Goal: Task Accomplishment & Management: Manage account settings

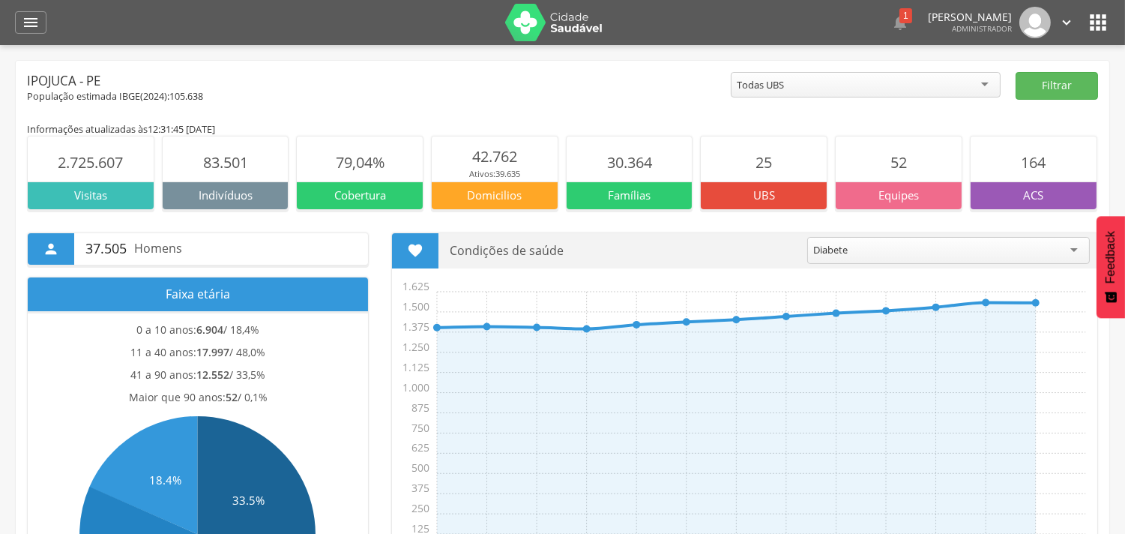
click at [590, 82] on div "Ipojuca - PE" at bounding box center [379, 81] width 704 height 18
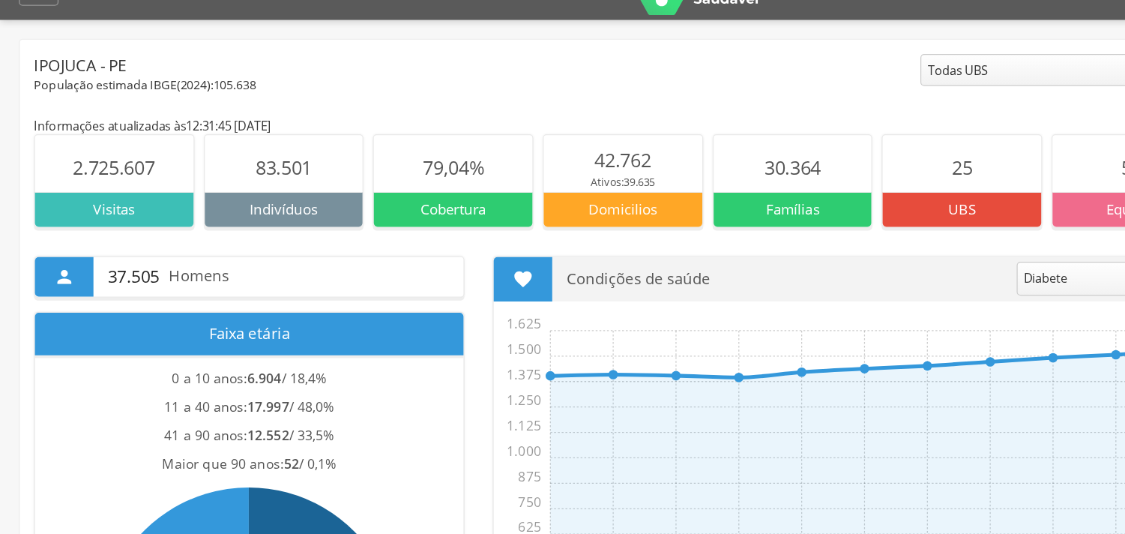
click at [378, 97] on div "População estimada IBGE( 2024 ): 105.638" at bounding box center [379, 96] width 704 height 13
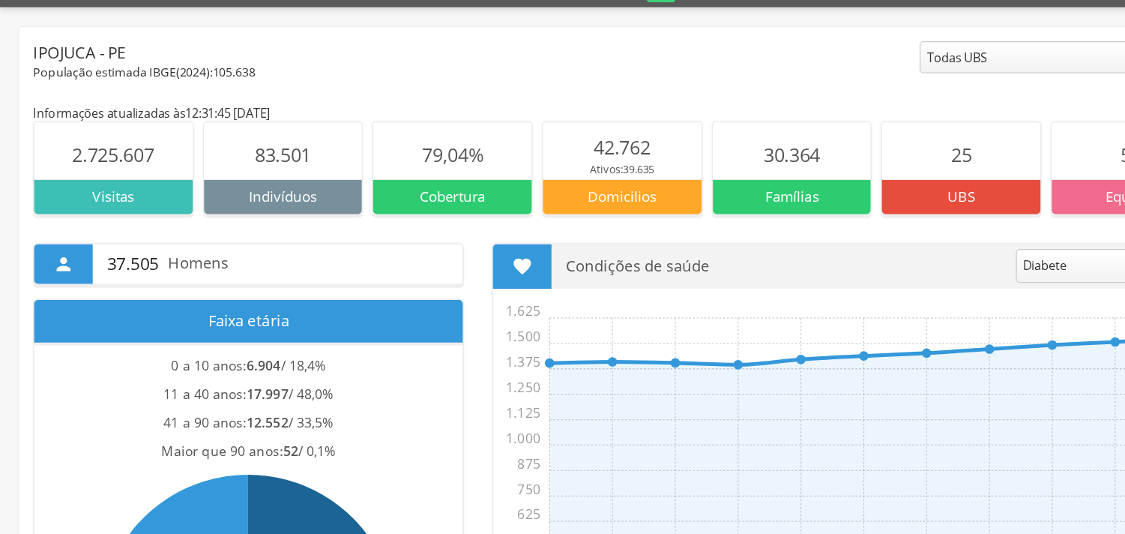
scroll to position [6, 0]
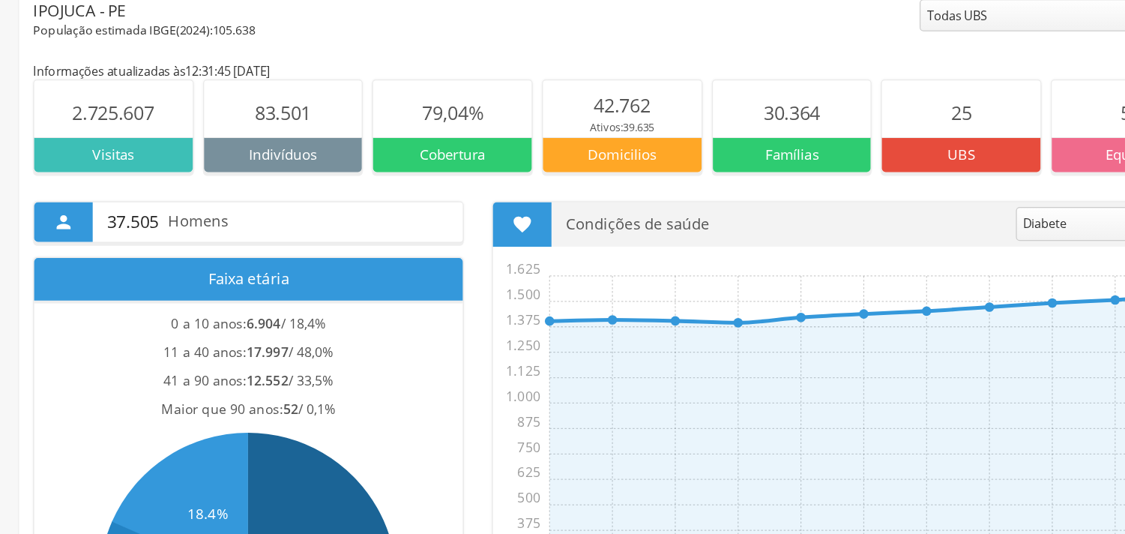
click at [429, 96] on div "População estimada IBGE( 2024 ): 105.638" at bounding box center [379, 90] width 704 height 13
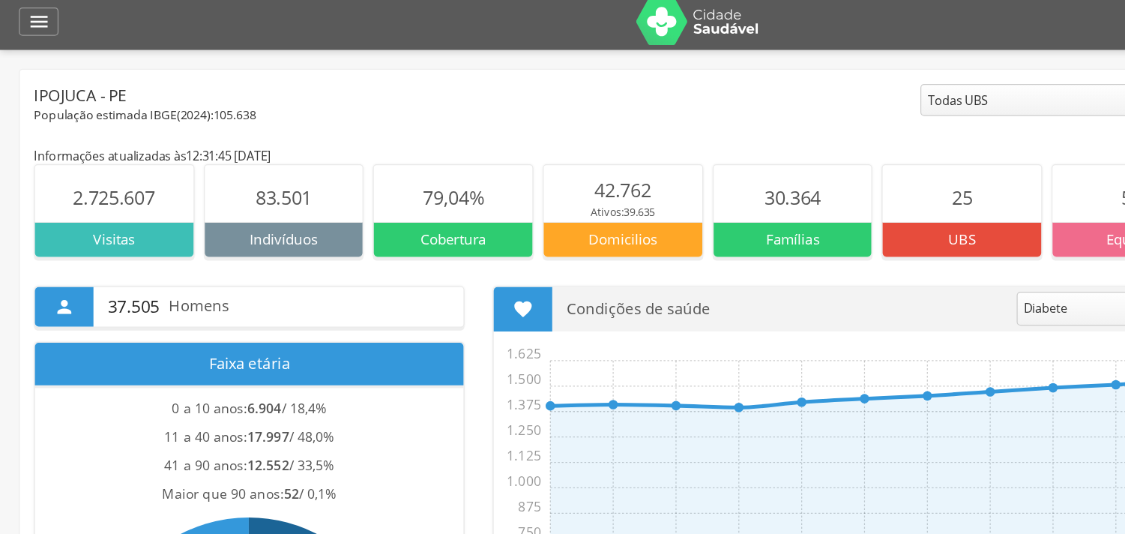
scroll to position [0, 0]
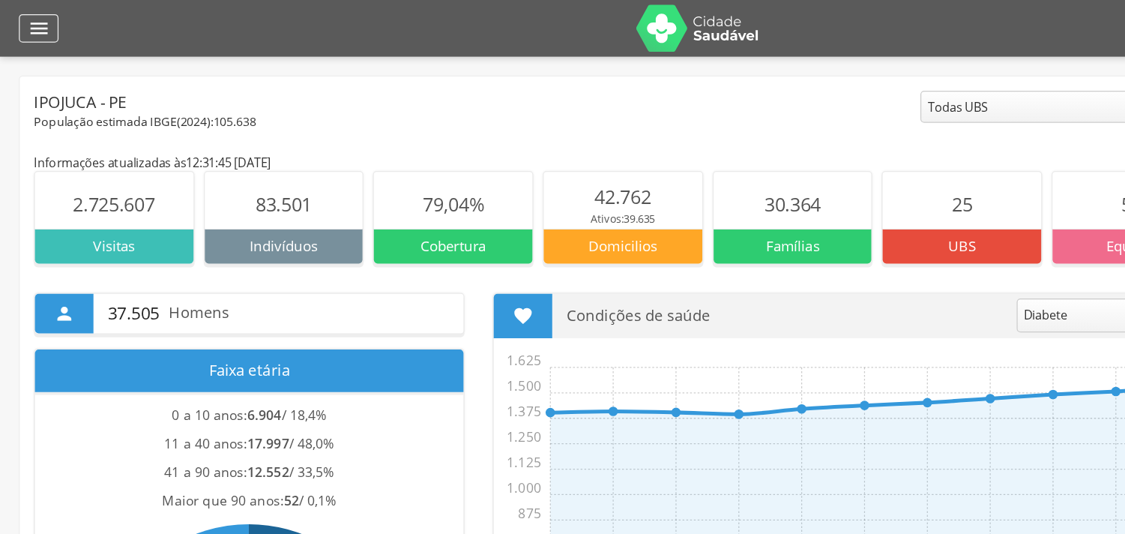
click at [33, 22] on icon "" at bounding box center [31, 22] width 18 height 18
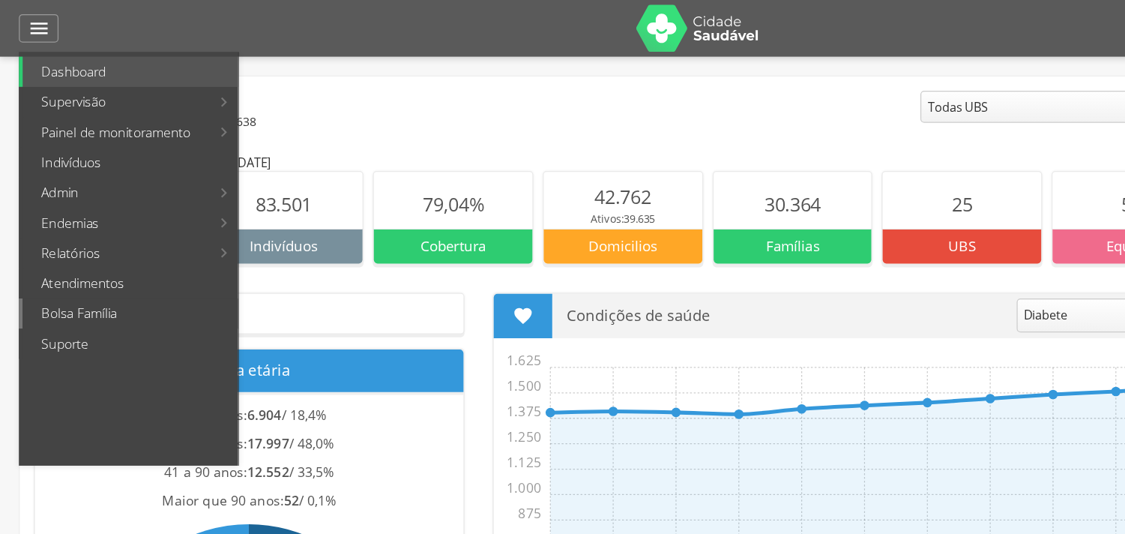
click at [100, 239] on link "Bolsa Família" at bounding box center [103, 249] width 171 height 24
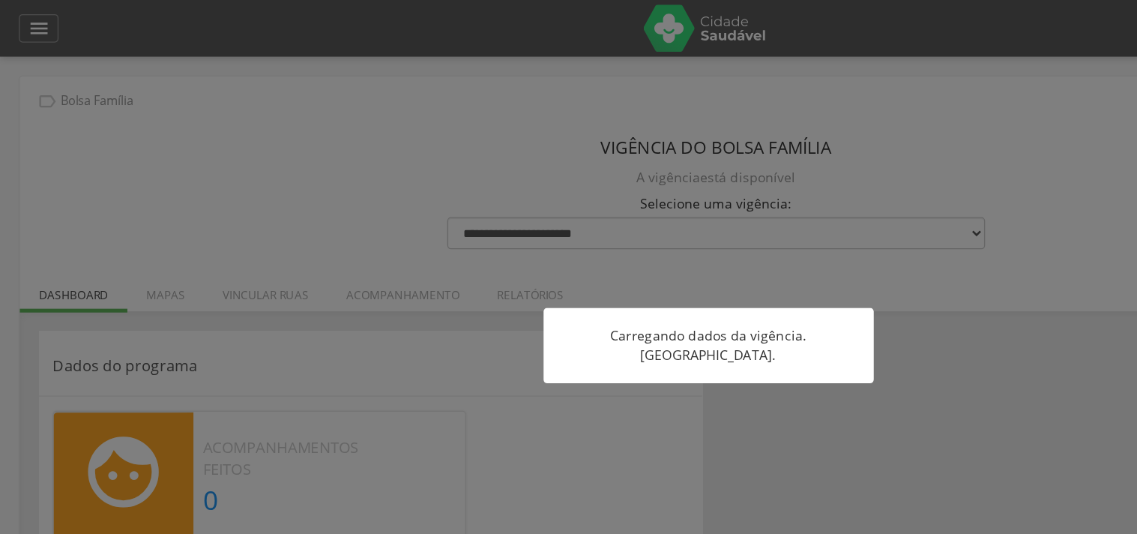
click at [7, 261] on div at bounding box center [568, 267] width 1137 height 534
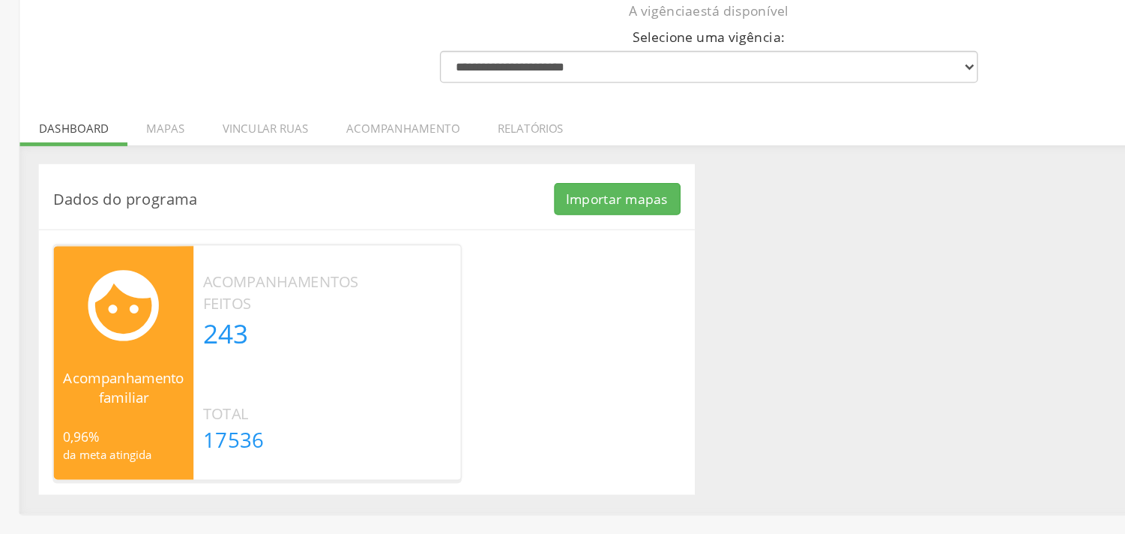
scroll to position [45, 0]
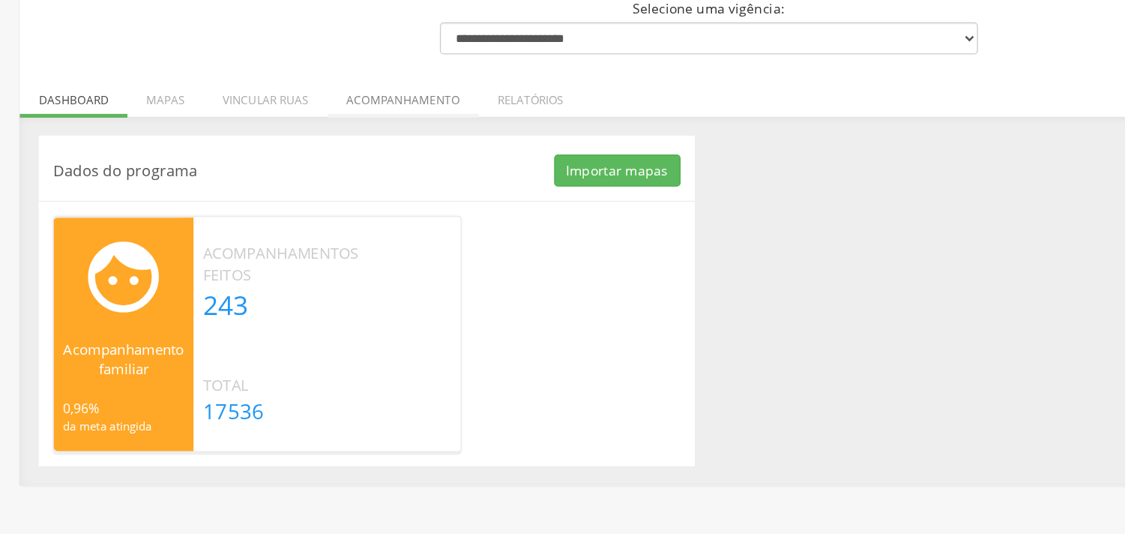
click at [295, 191] on li "Acompanhamento" at bounding box center [320, 185] width 120 height 35
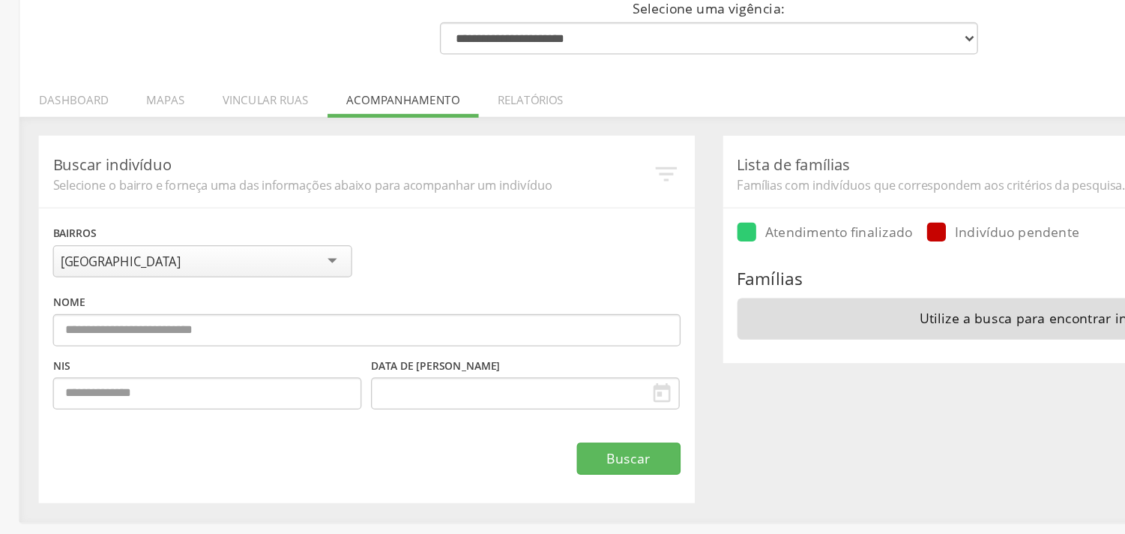
click at [472, 295] on div "**********" at bounding box center [291, 386] width 498 height 200
click at [142, 193] on li "Mapas" at bounding box center [131, 185] width 61 height 35
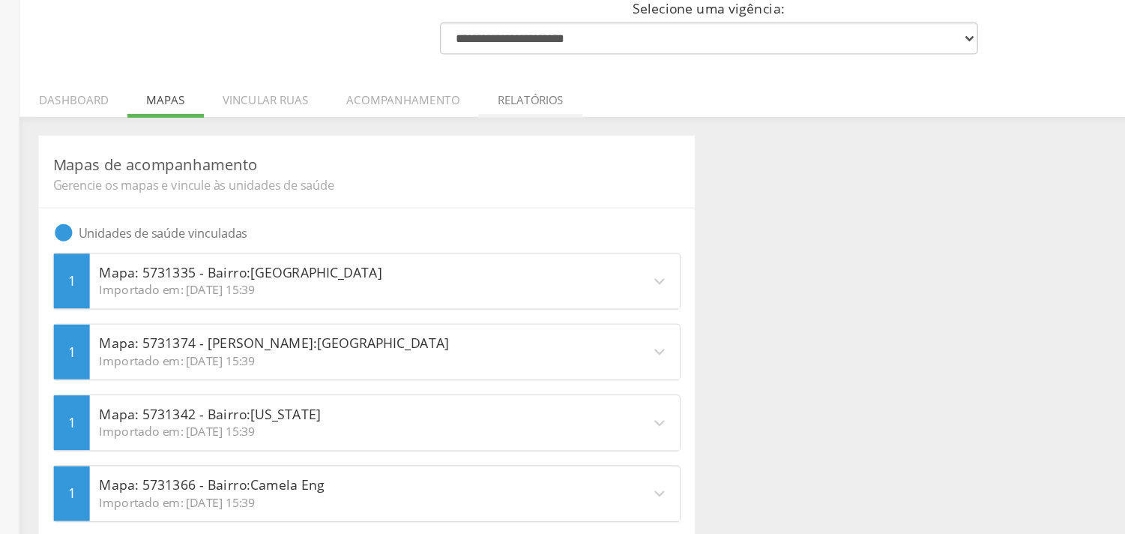
click at [385, 190] on li "Relatórios" at bounding box center [421, 185] width 82 height 35
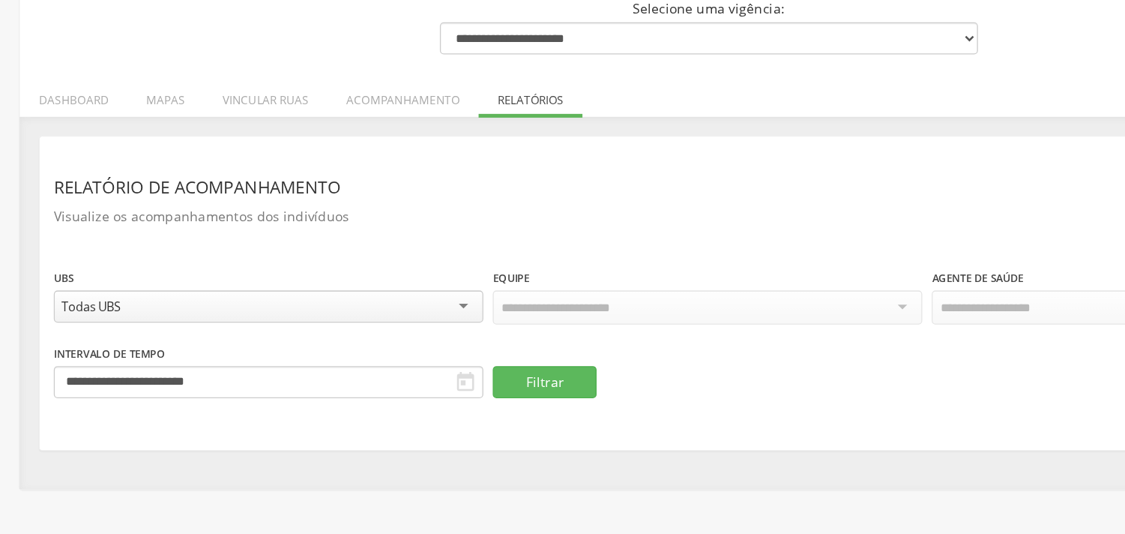
click at [428, 247] on header "Relatório de acompanhamento" at bounding box center [562, 257] width 1039 height 27
click at [484, 253] on header "Relatório de acompanhamento" at bounding box center [562, 257] width 1039 height 27
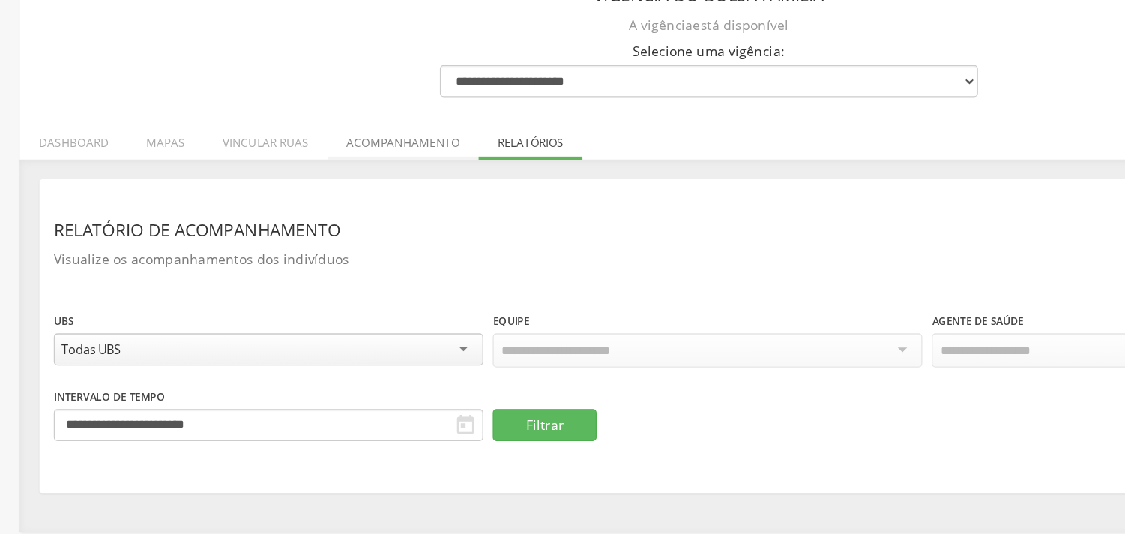
click at [313, 179] on li "Acompanhamento" at bounding box center [320, 186] width 120 height 35
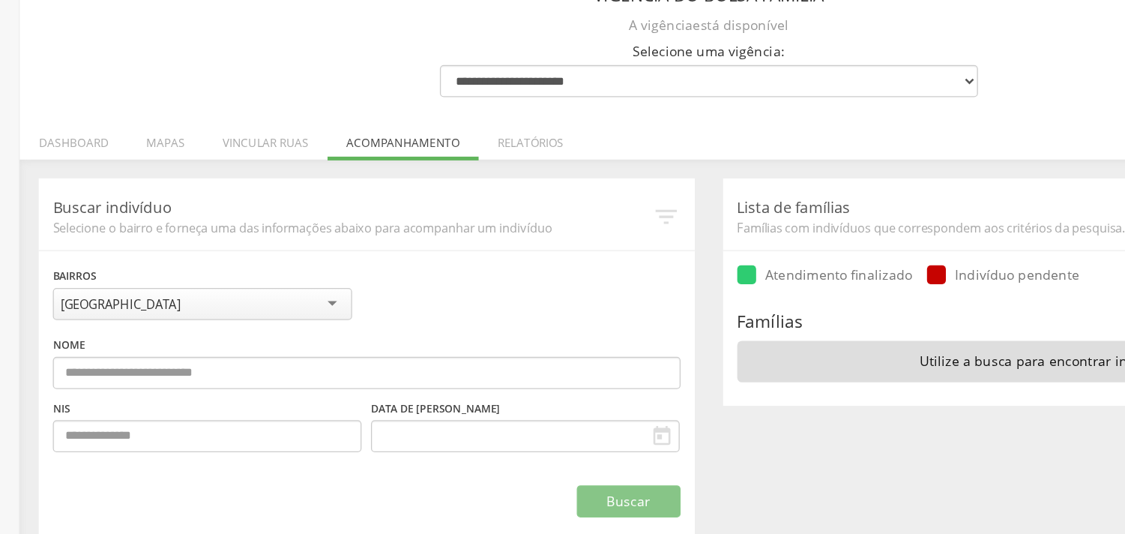
scroll to position [45, 0]
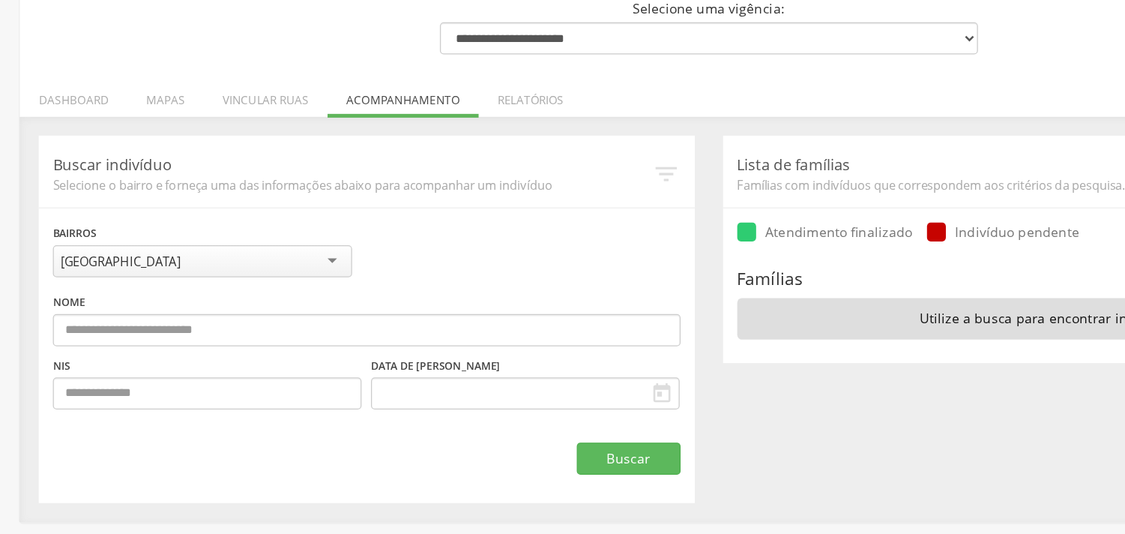
click at [420, 296] on div "**********" at bounding box center [291, 386] width 498 height 200
click at [218, 196] on li "Vincular ruas" at bounding box center [211, 185] width 98 height 35
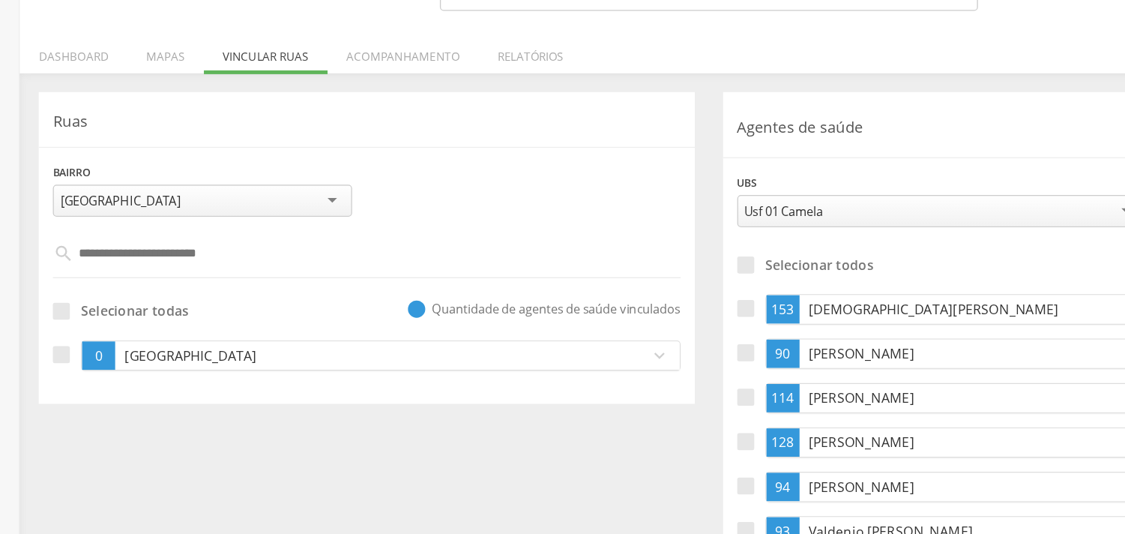
click at [2, 348] on div " Supervisão  Distritos  Ubs adicionar ubs  Coordenador: - Ipojuca / PE Inte…" at bounding box center [562, 233] width 1125 height 534
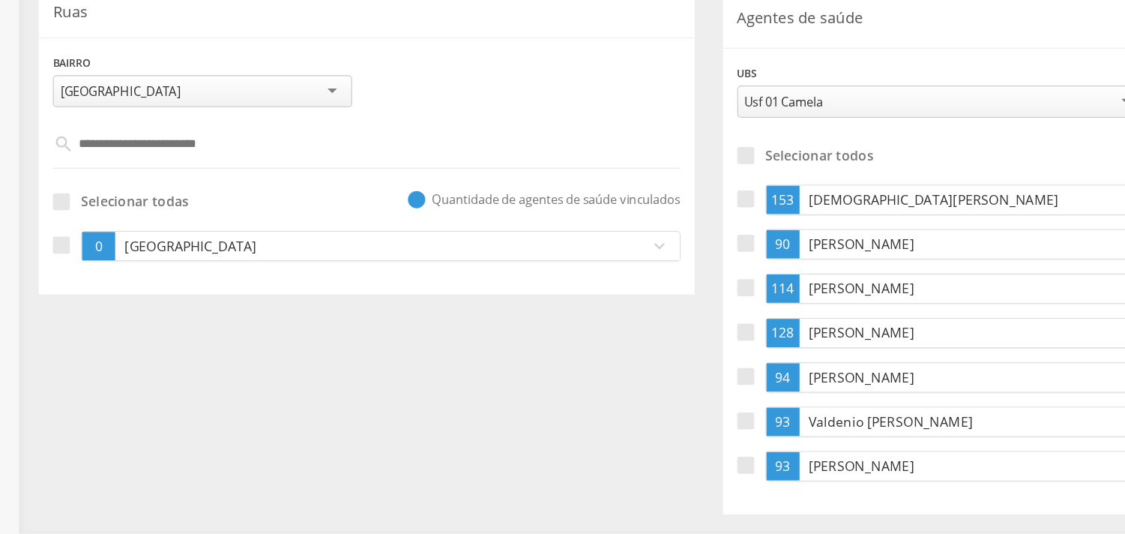
scroll to position [166, 0]
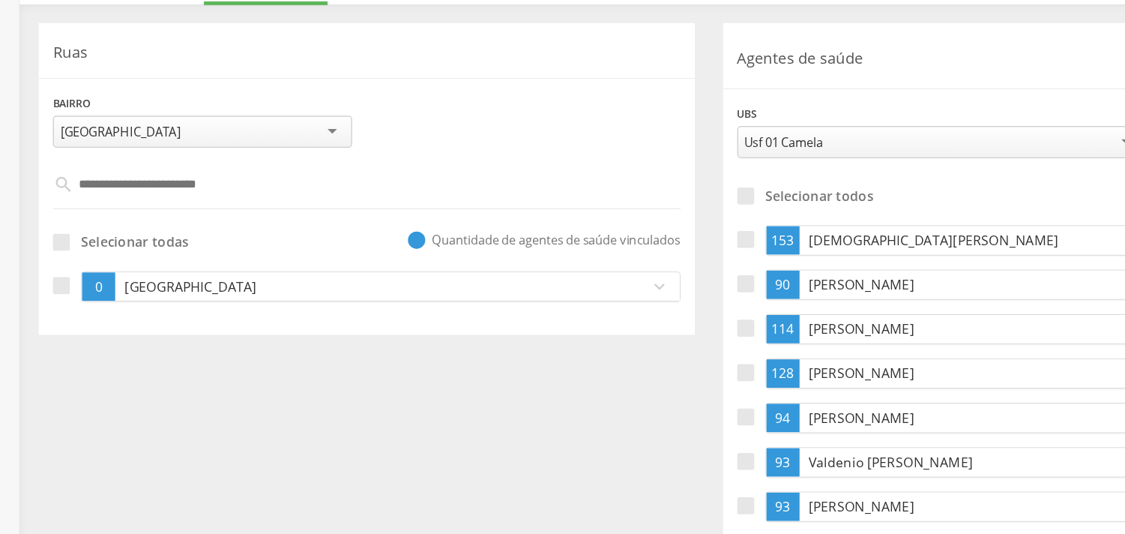
click at [188, 305] on p "[GEOGRAPHIC_DATA]" at bounding box center [299, 305] width 409 height 15
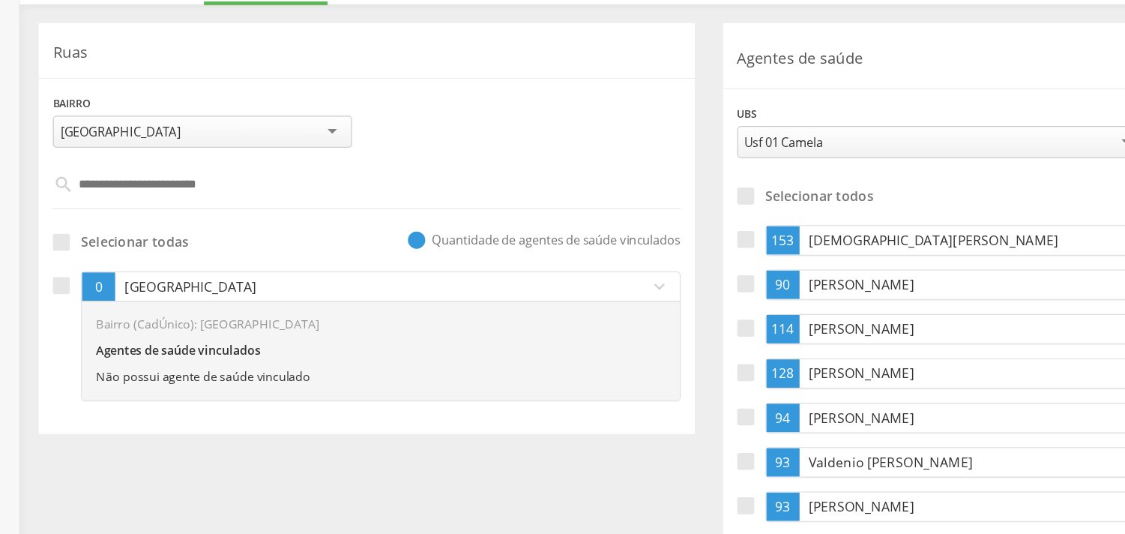
click at [188, 305] on p "[GEOGRAPHIC_DATA]" at bounding box center [299, 305] width 409 height 15
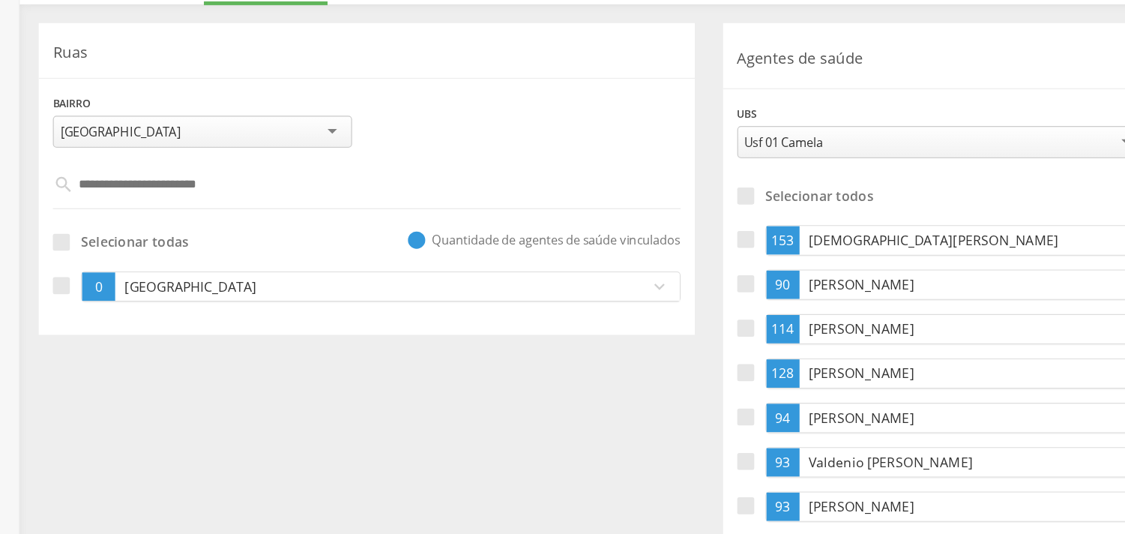
click at [563, 215] on div "**********" at bounding box center [834, 308] width 543 height 422
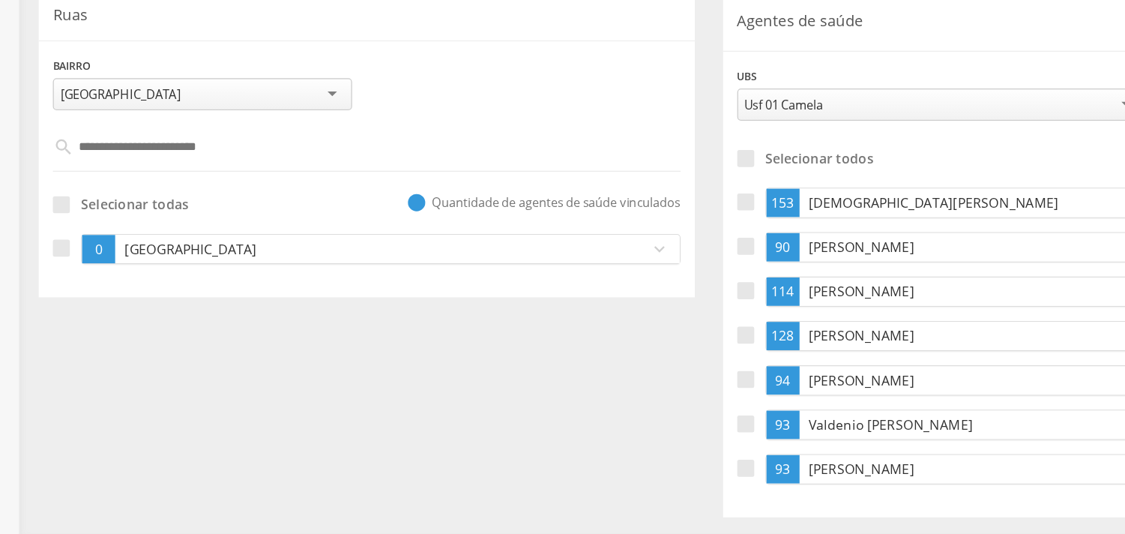
scroll to position [167, 0]
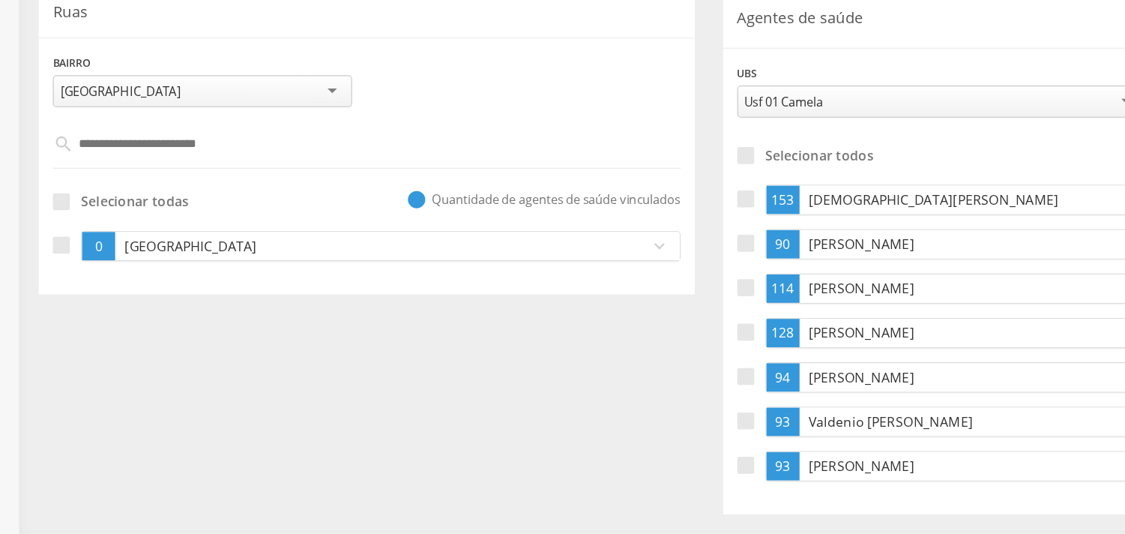
click at [146, 305] on p "[GEOGRAPHIC_DATA]" at bounding box center [299, 305] width 409 height 15
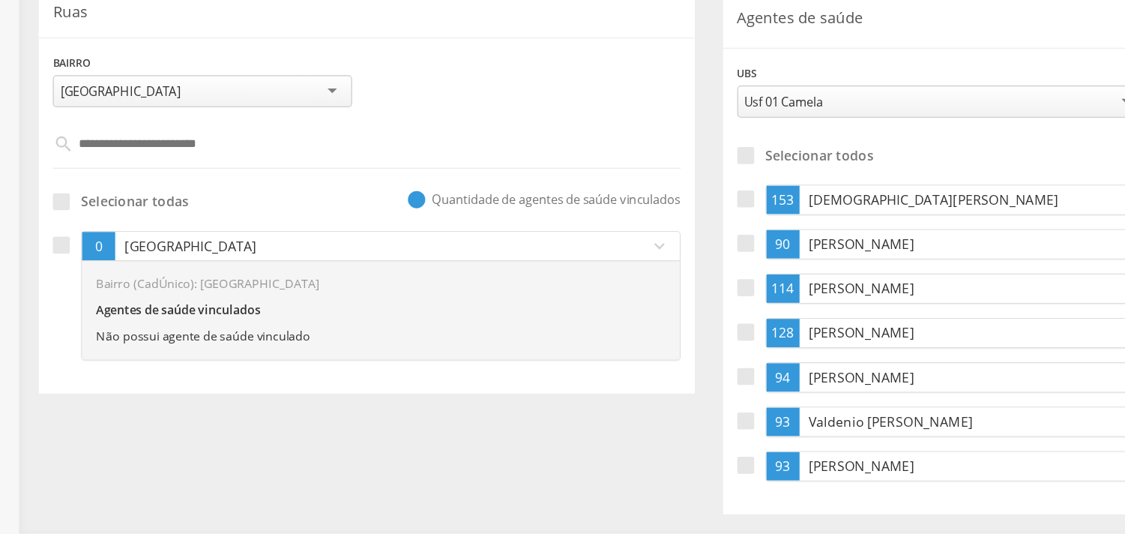
click at [146, 305] on p "[GEOGRAPHIC_DATA]" at bounding box center [299, 305] width 409 height 15
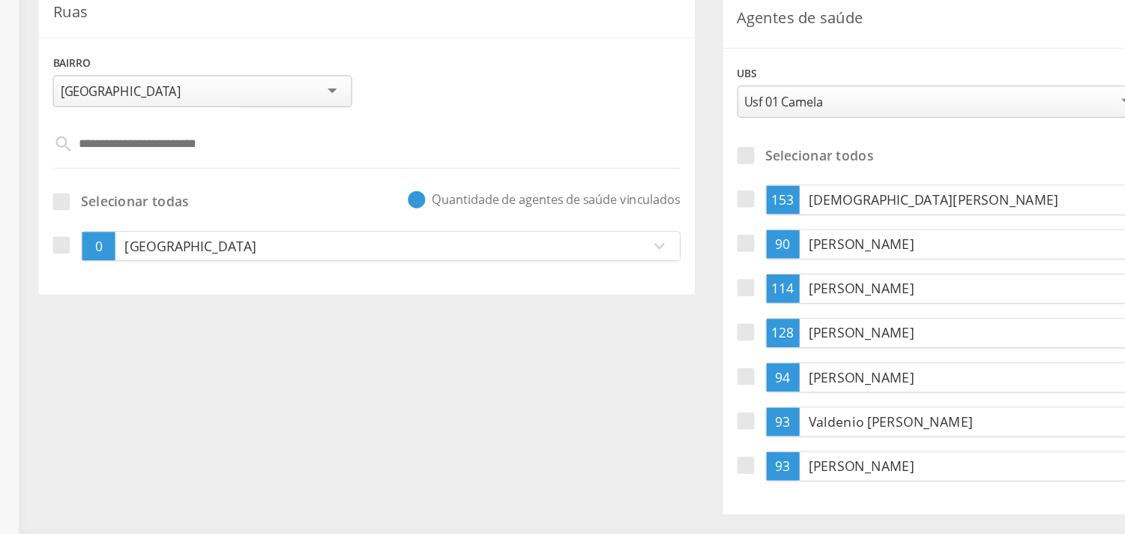
click at [368, 220] on input "text" at bounding box center [291, 223] width 467 height 25
click at [362, 304] on p "[GEOGRAPHIC_DATA]" at bounding box center [299, 305] width 409 height 15
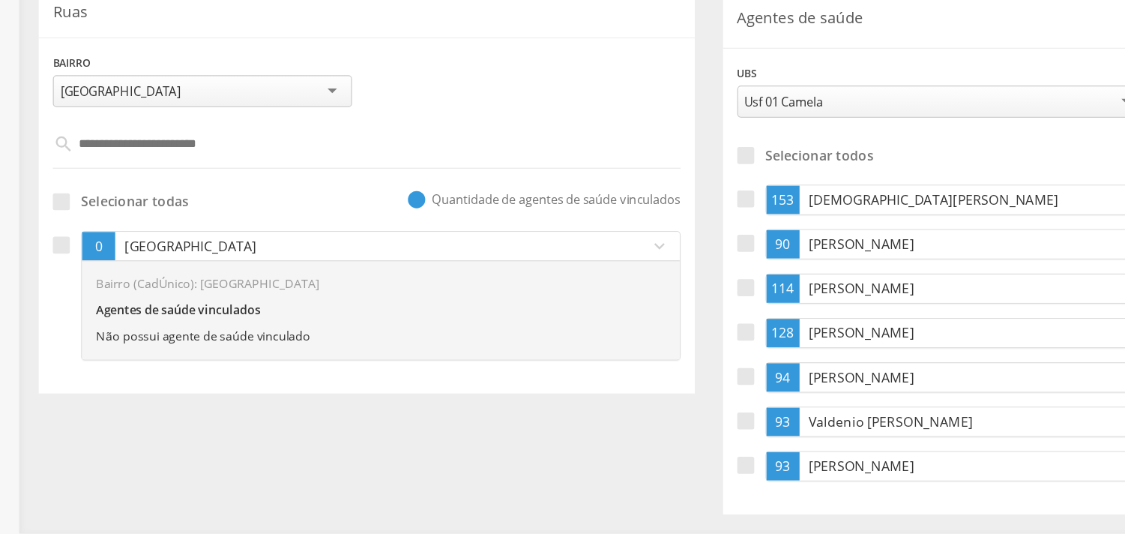
click at [334, 422] on div "**********" at bounding box center [562, 307] width 1086 height 422
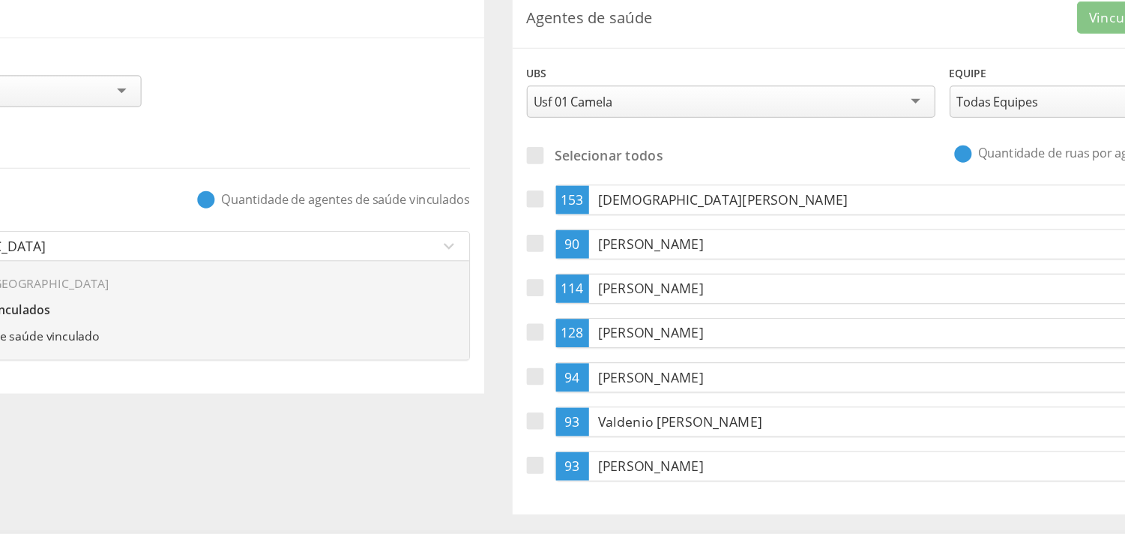
scroll to position [166, 0]
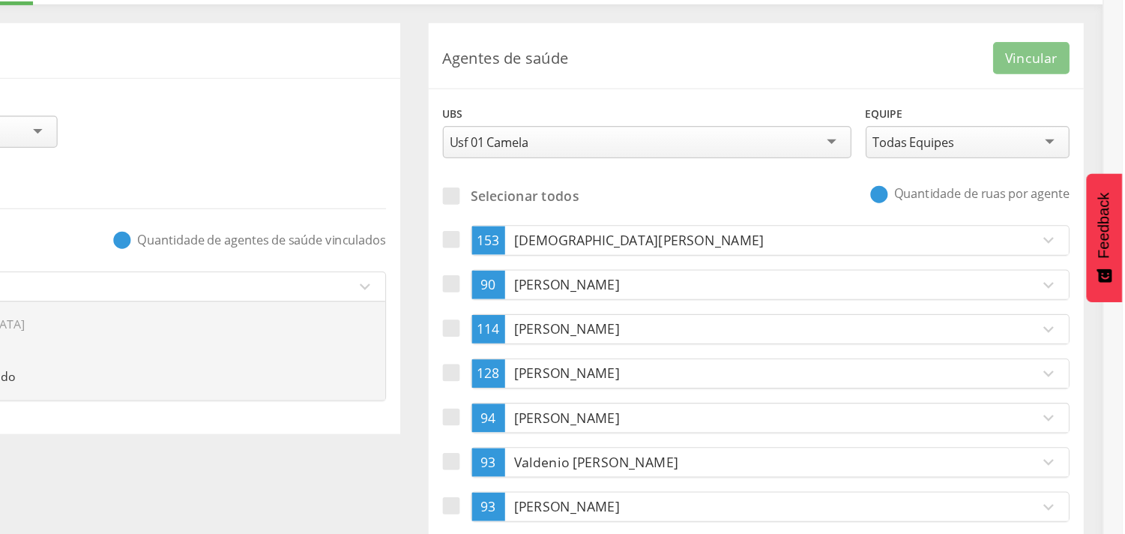
click at [717, 268] on p "[DEMOGRAPHIC_DATA][PERSON_NAME]" at bounding box center [843, 269] width 409 height 15
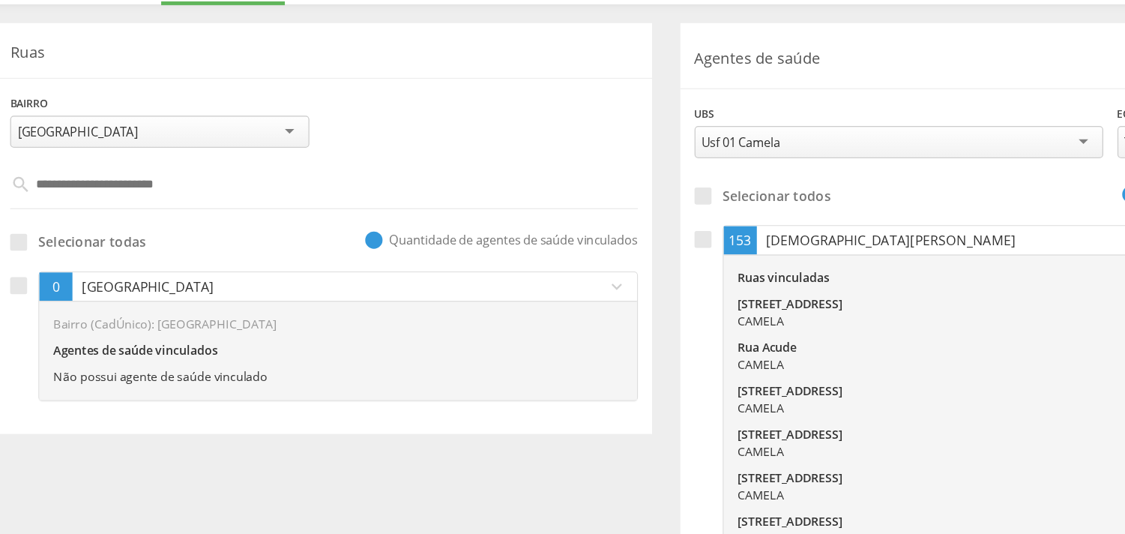
click at [620, 271] on span "153" at bounding box center [621, 269] width 18 height 15
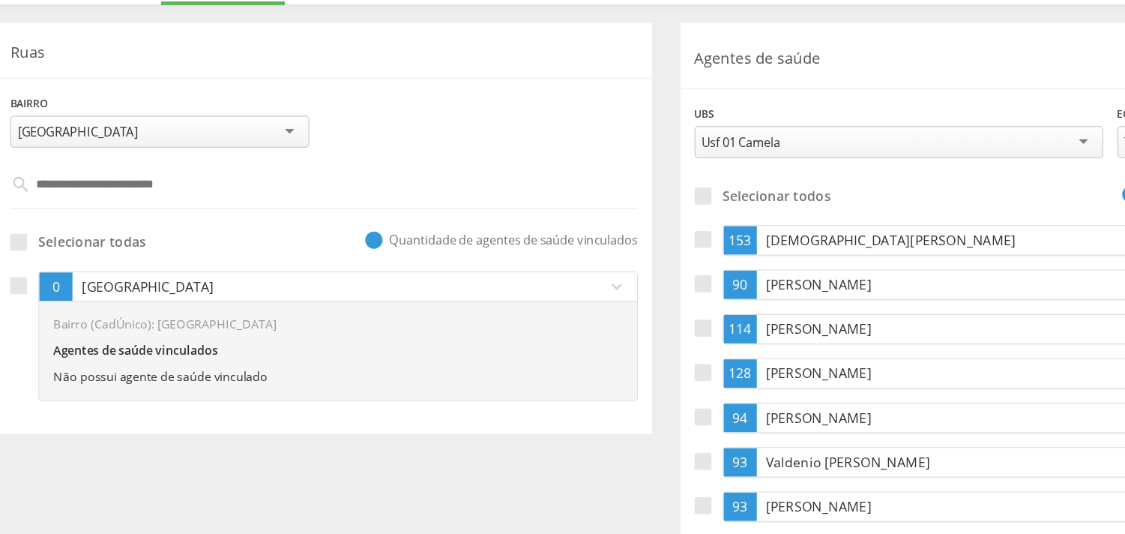
scroll to position [167, 0]
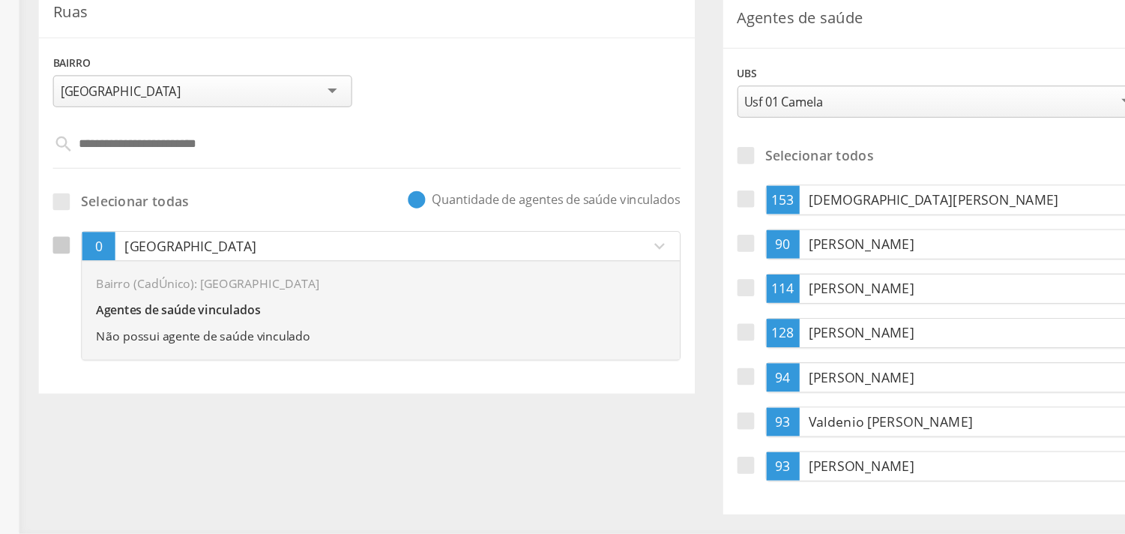
click at [56, 306] on label at bounding box center [53, 344] width 22 height 103
click at [115, 417] on div "**********" at bounding box center [291, 259] width 521 height 326
click at [121, 423] on div "**********" at bounding box center [562, 307] width 1086 height 422
click at [395, 304] on p "[GEOGRAPHIC_DATA]" at bounding box center [299, 305] width 409 height 15
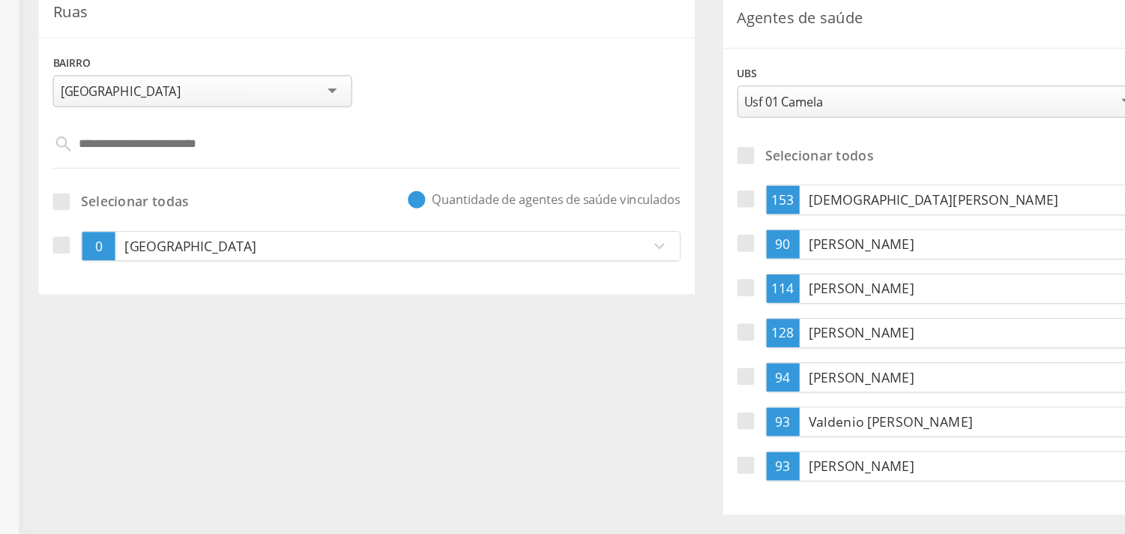
click at [395, 304] on p "[GEOGRAPHIC_DATA]" at bounding box center [299, 305] width 409 height 15
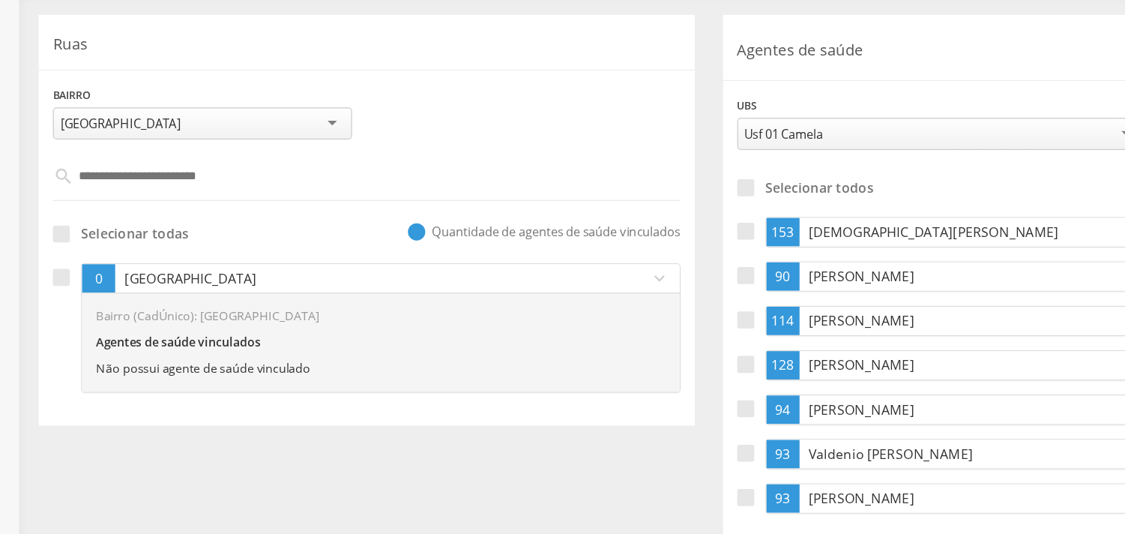
scroll to position [166, 0]
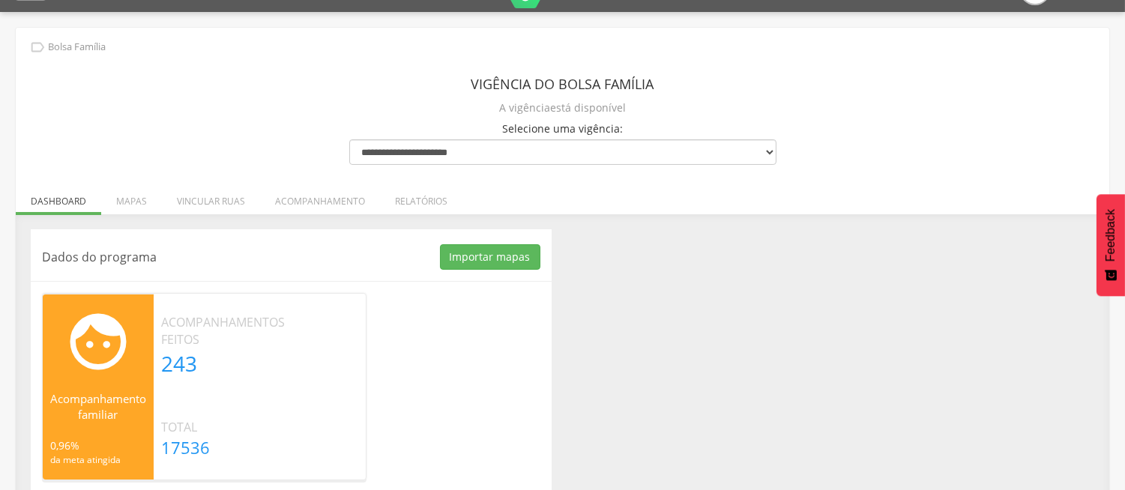
scroll to position [49, 0]
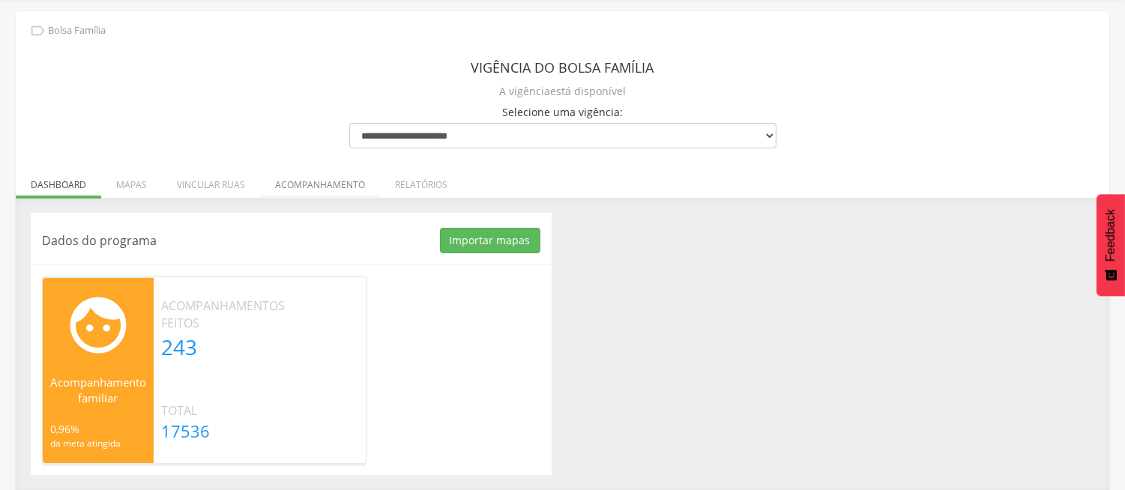
click at [325, 175] on li "Acompanhamento" at bounding box center [320, 180] width 120 height 35
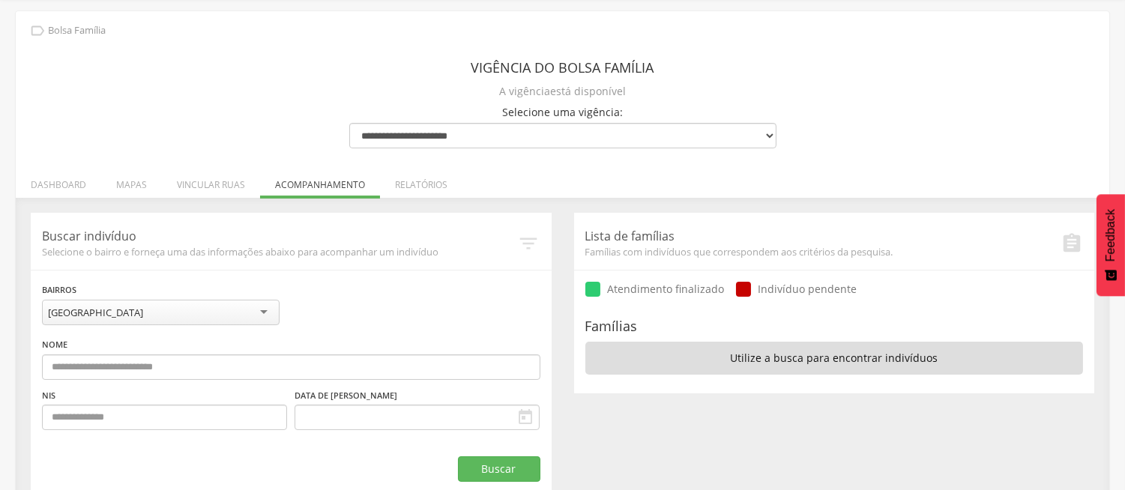
scroll to position [78, 0]
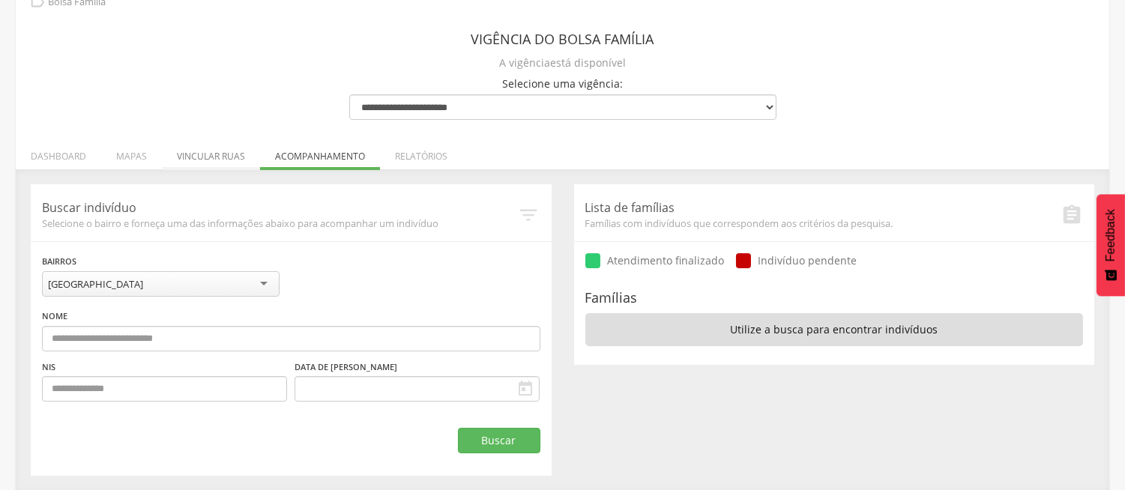
click at [230, 159] on li "Vincular ruas" at bounding box center [211, 152] width 98 height 35
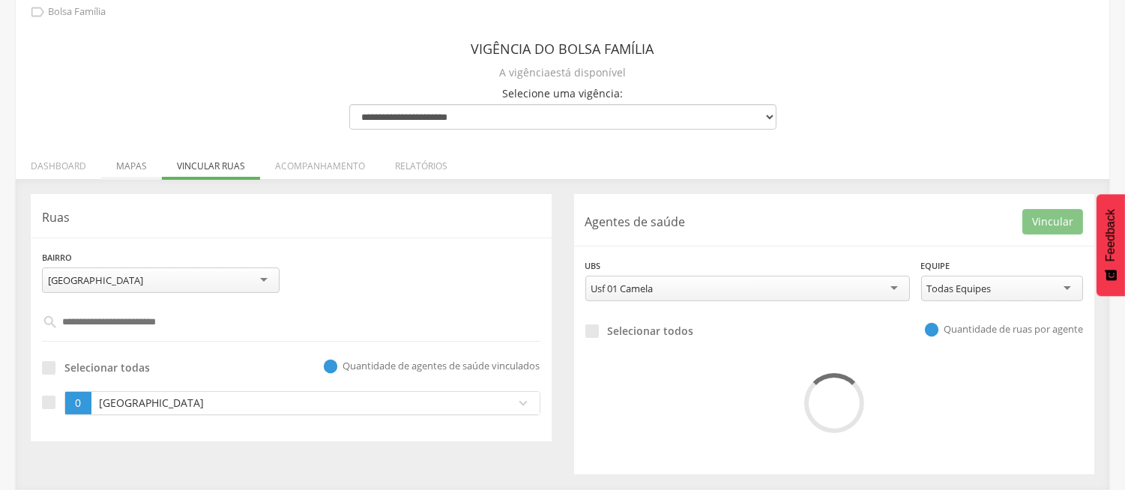
scroll to position [103, 0]
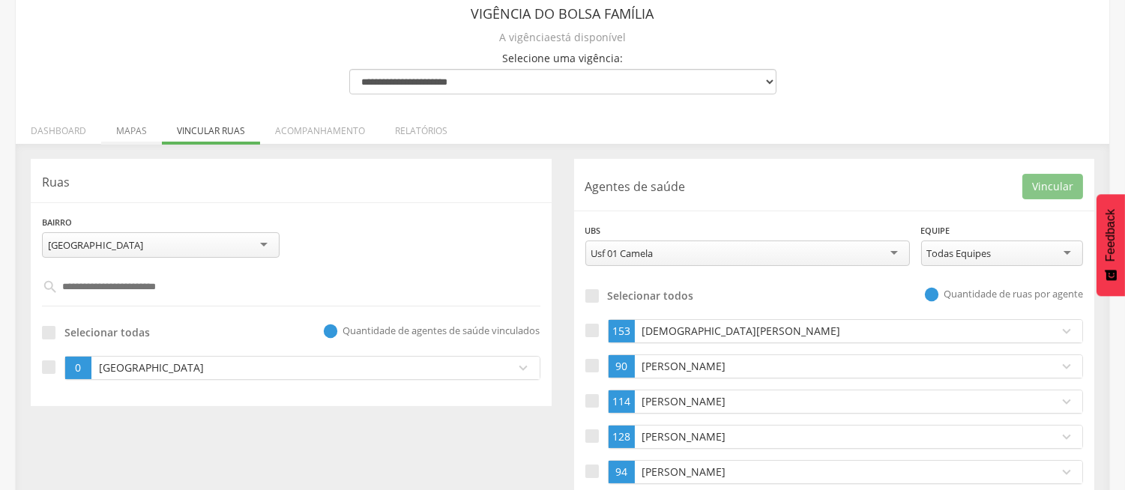
click at [130, 163] on div "**********" at bounding box center [291, 282] width 521 height 247
click at [47, 130] on li "Dashboard" at bounding box center [58, 126] width 85 height 35
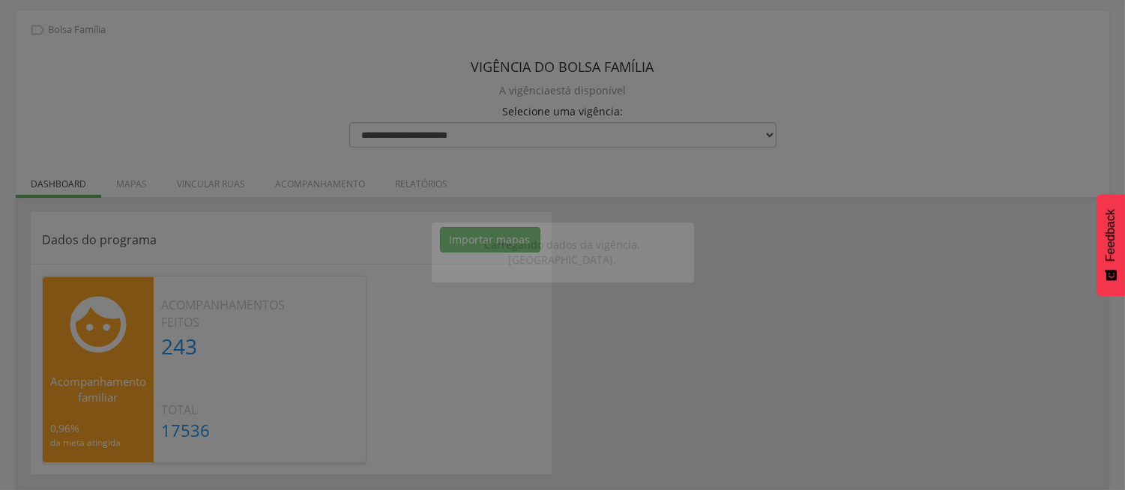
scroll to position [49, 0]
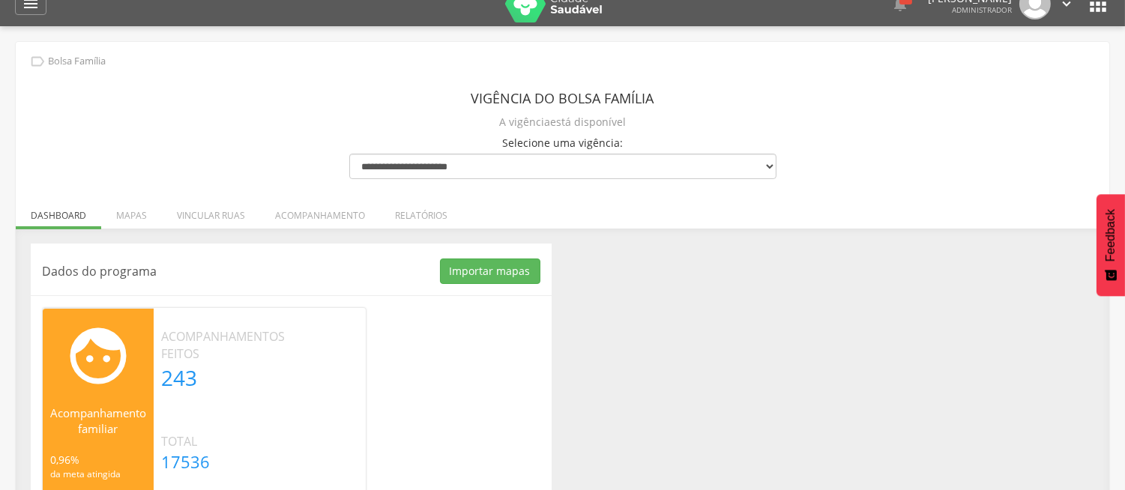
click at [38, 111] on div "**********" at bounding box center [562, 281] width 1093 height 479
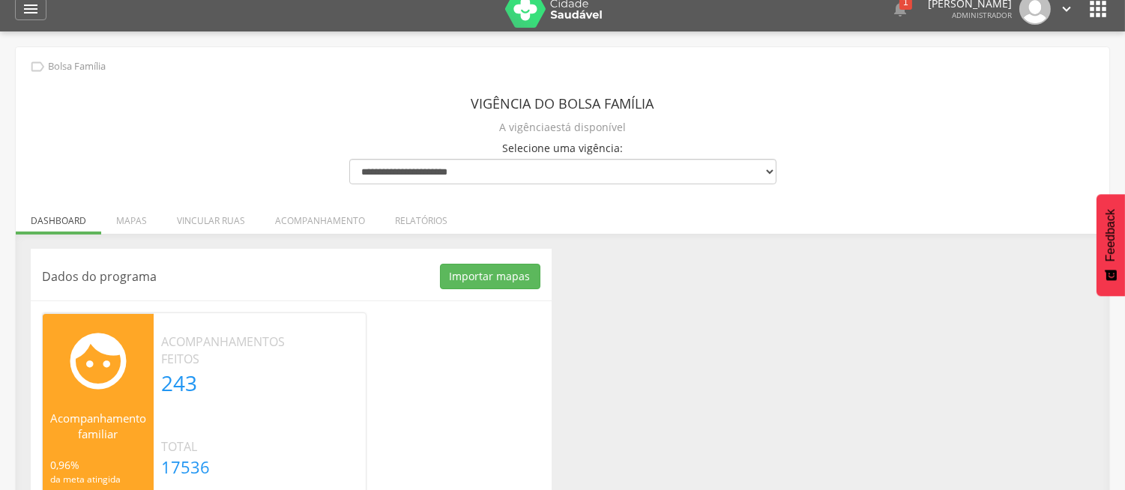
scroll to position [0, 0]
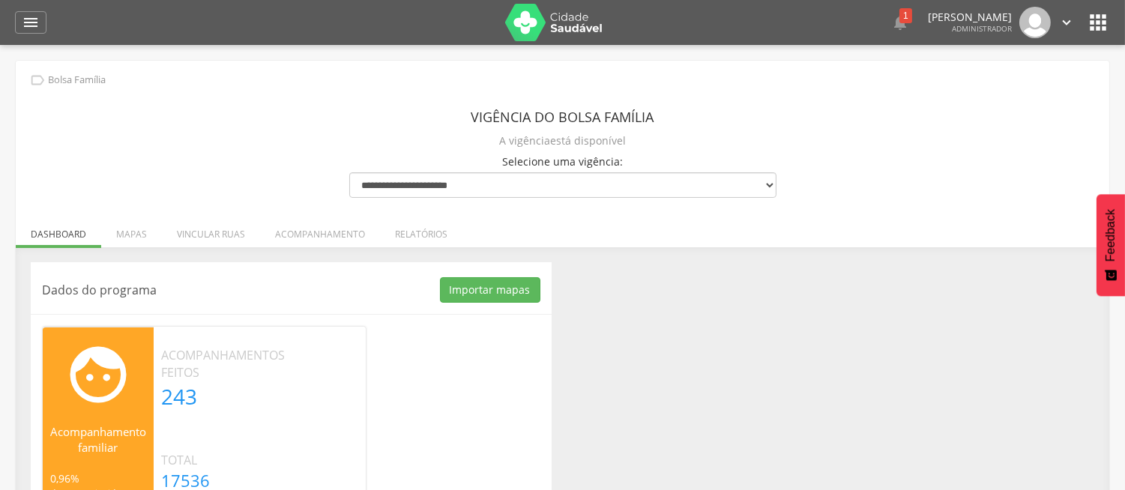
click at [13, 31] on header " Dashboard Supervisão Produtividade Mapa da cidade Mapa de cobertura Ranking A…" at bounding box center [562, 22] width 1125 height 45
click at [26, 31] on icon "" at bounding box center [31, 22] width 18 height 18
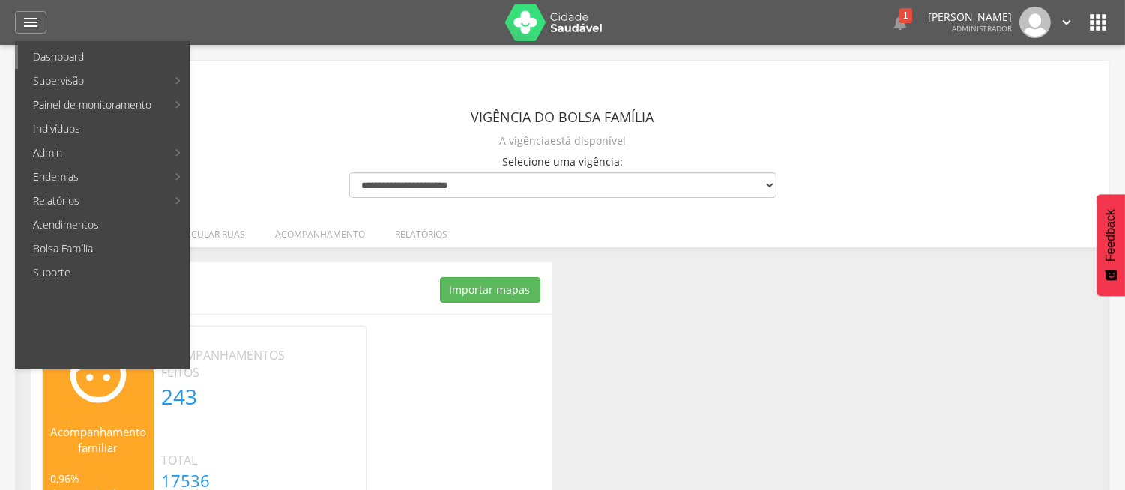
click at [64, 64] on link "Dashboard" at bounding box center [103, 57] width 171 height 24
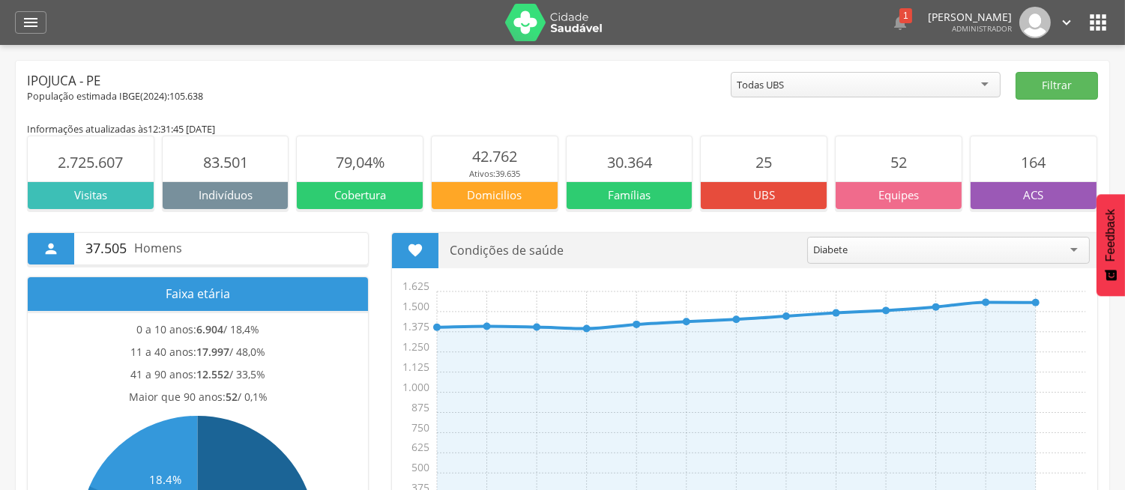
click at [580, 84] on div "Ipojuca - PE" at bounding box center [379, 81] width 704 height 18
click at [499, 92] on div "População estimada IBGE( 2024 ): 105.638" at bounding box center [379, 96] width 704 height 13
click at [638, 196] on p "Famílias" at bounding box center [630, 195] width 126 height 16
click at [653, 123] on div "Informações atualizadas às 12:31:45 [DATE]" at bounding box center [562, 128] width 1071 height 13
click at [33, 24] on icon "" at bounding box center [31, 22] width 18 height 18
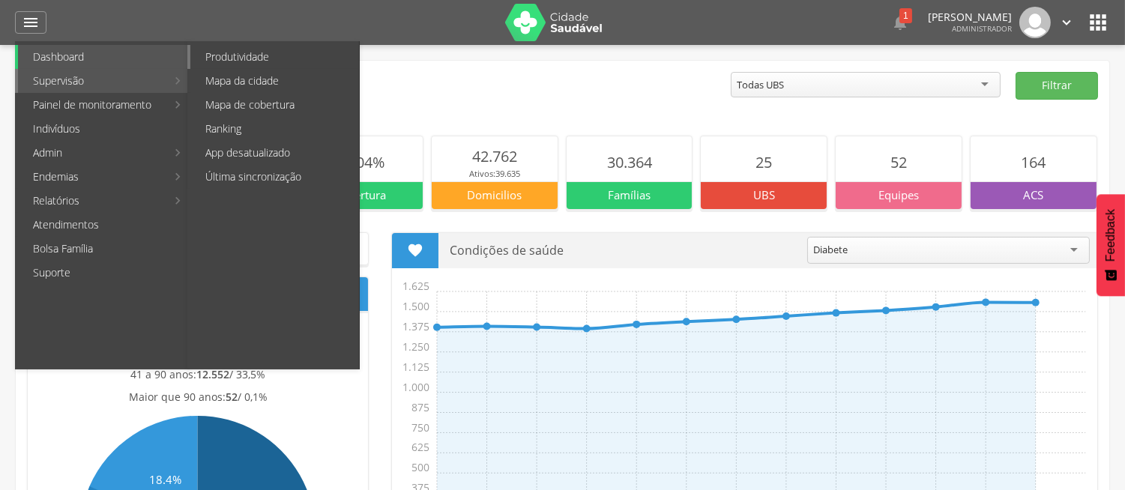
click at [238, 50] on link "Produtividade" at bounding box center [274, 57] width 169 height 24
type input "**********"
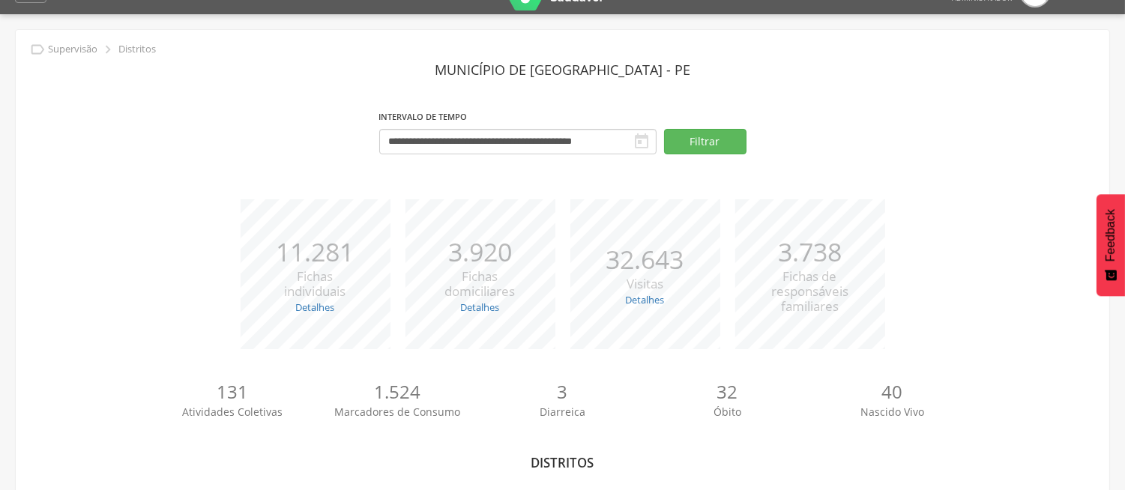
click at [126, 148] on div "**********" at bounding box center [562, 138] width 1071 height 64
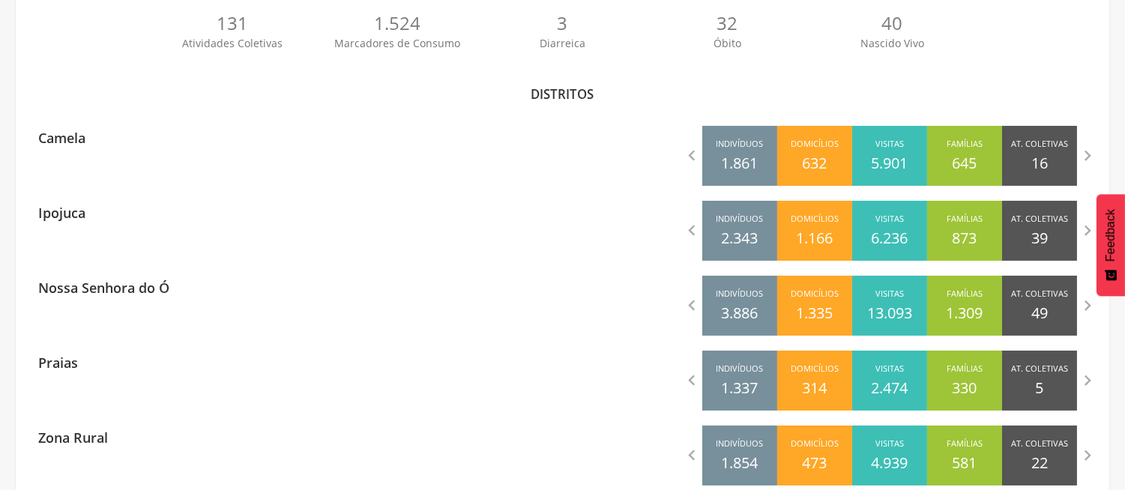
scroll to position [429, 0]
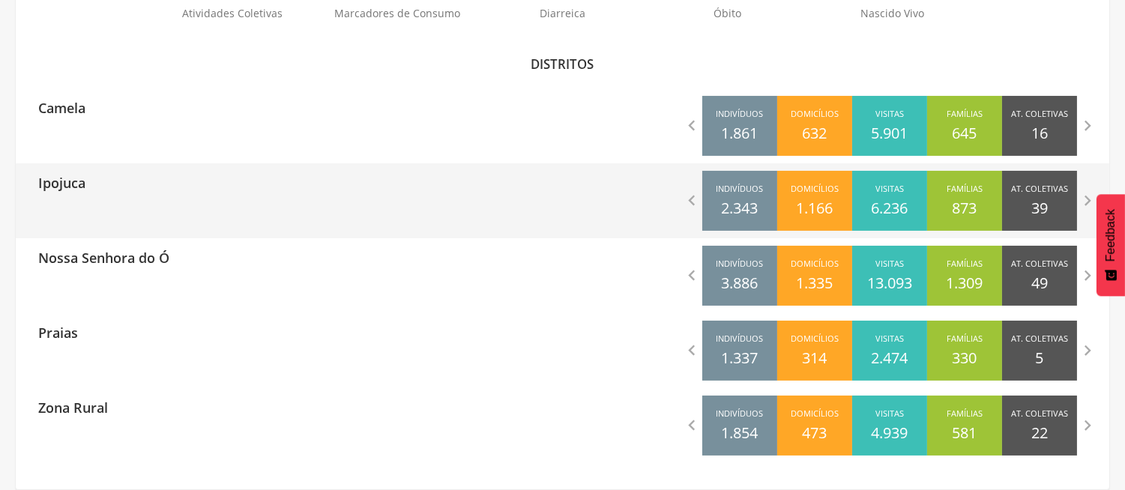
click at [181, 181] on div "Ipojuca" at bounding box center [289, 181] width 547 height 37
type input "**********"
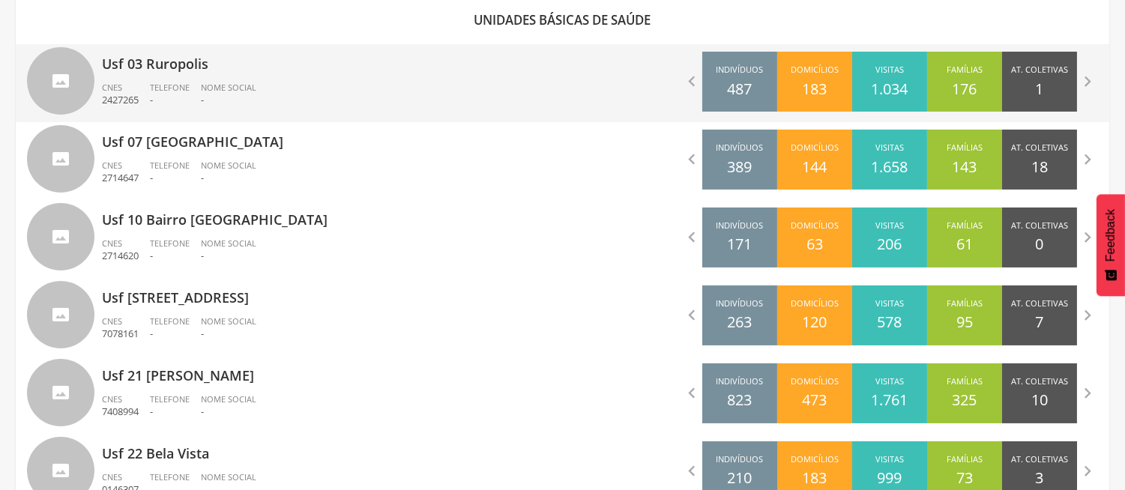
scroll to position [496, 0]
